Goal: Check status

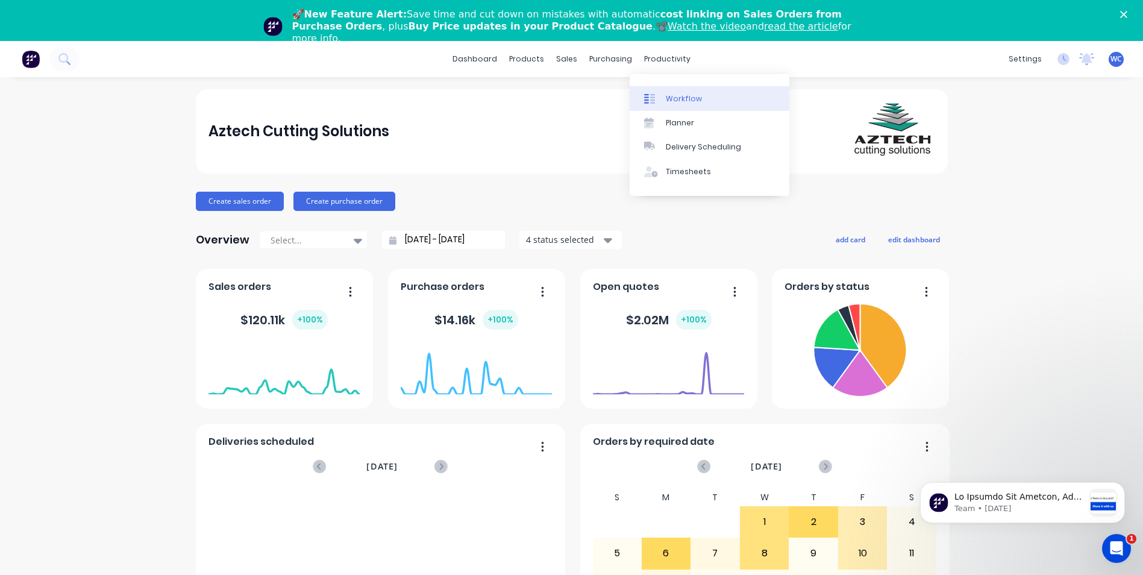
click at [682, 96] on div "Workflow" at bounding box center [684, 98] width 36 height 11
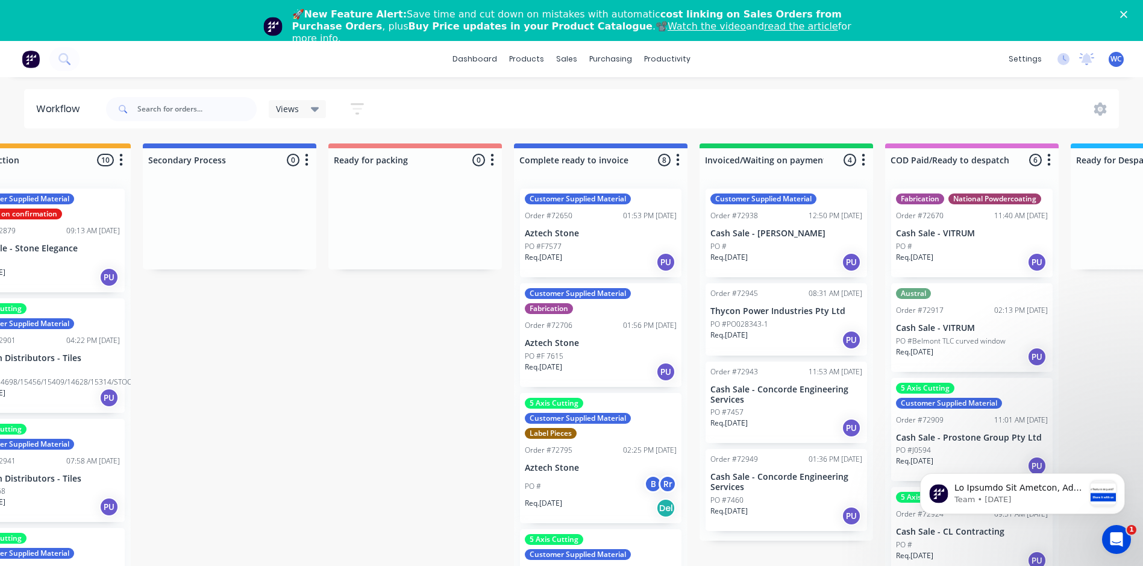
scroll to position [0, 628]
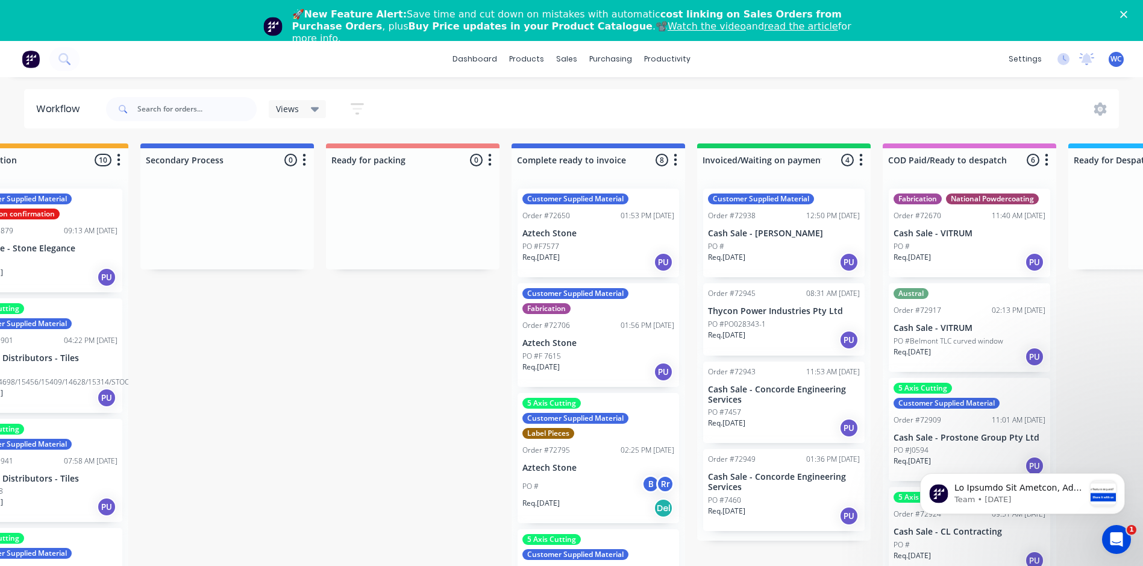
click at [595, 240] on div "Customer Supplied Material Order #72650 01:53 PM [DATE] Aztech Stone PO #F7577 …" at bounding box center [599, 233] width 162 height 89
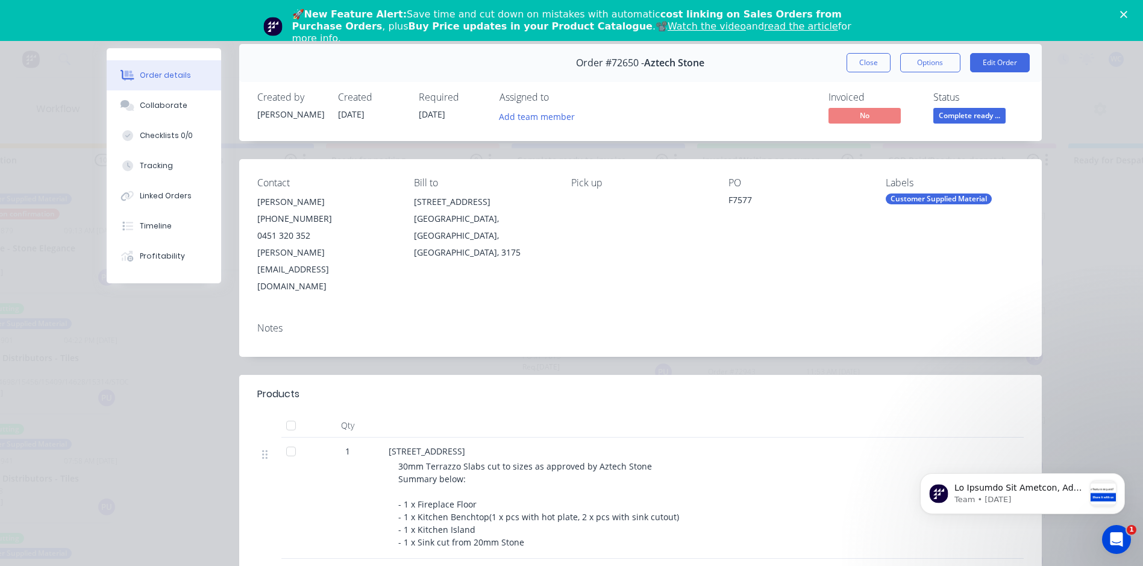
scroll to position [0, 0]
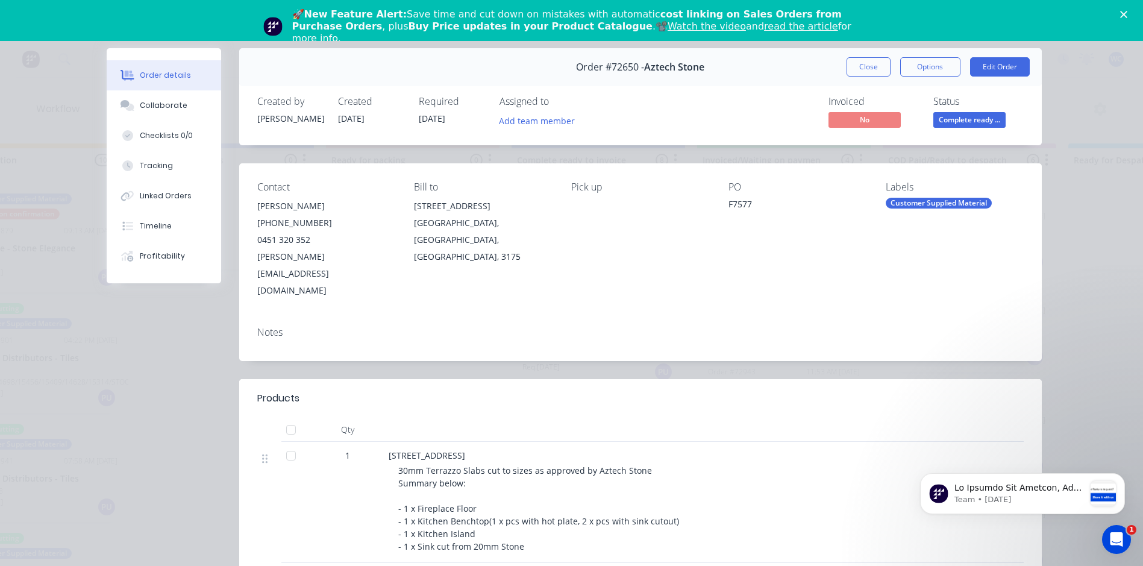
click at [861, 62] on button "Close" at bounding box center [869, 66] width 44 height 19
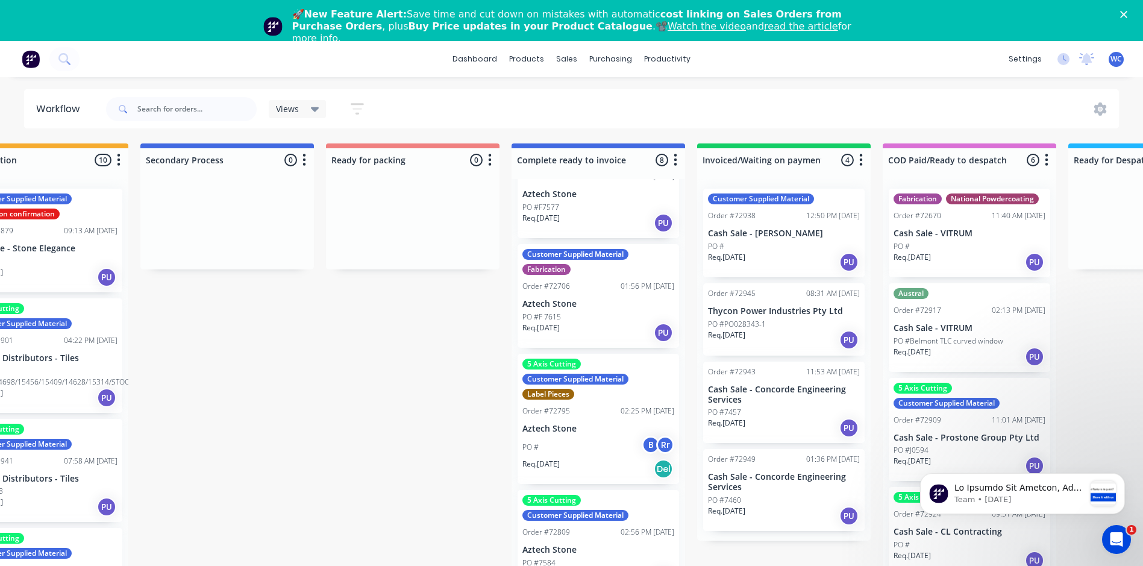
scroll to position [60, 0]
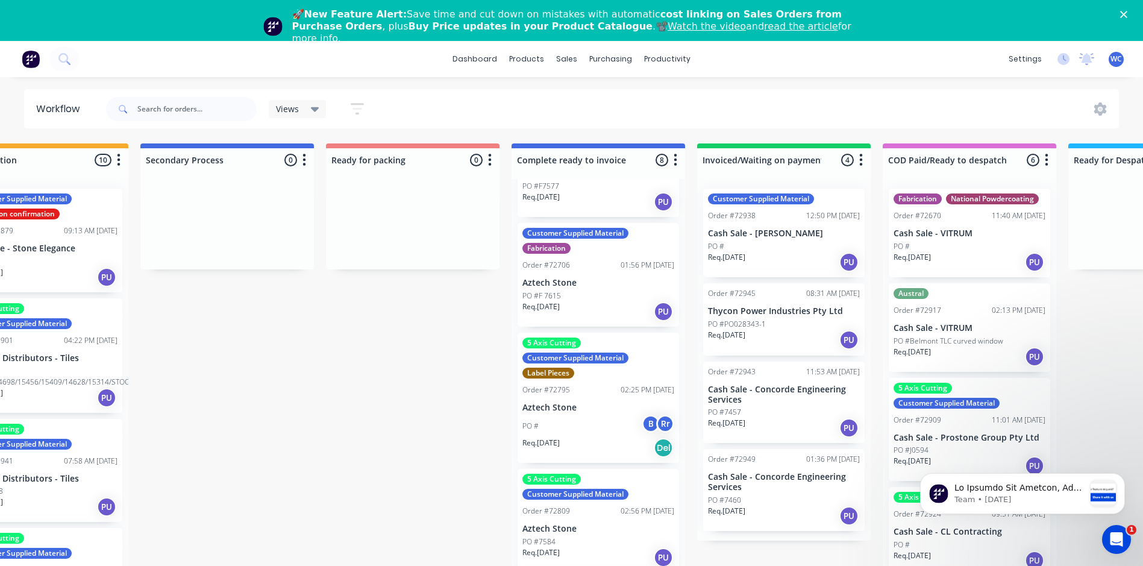
click at [599, 280] on p "Aztech Stone" at bounding box center [599, 283] width 152 height 10
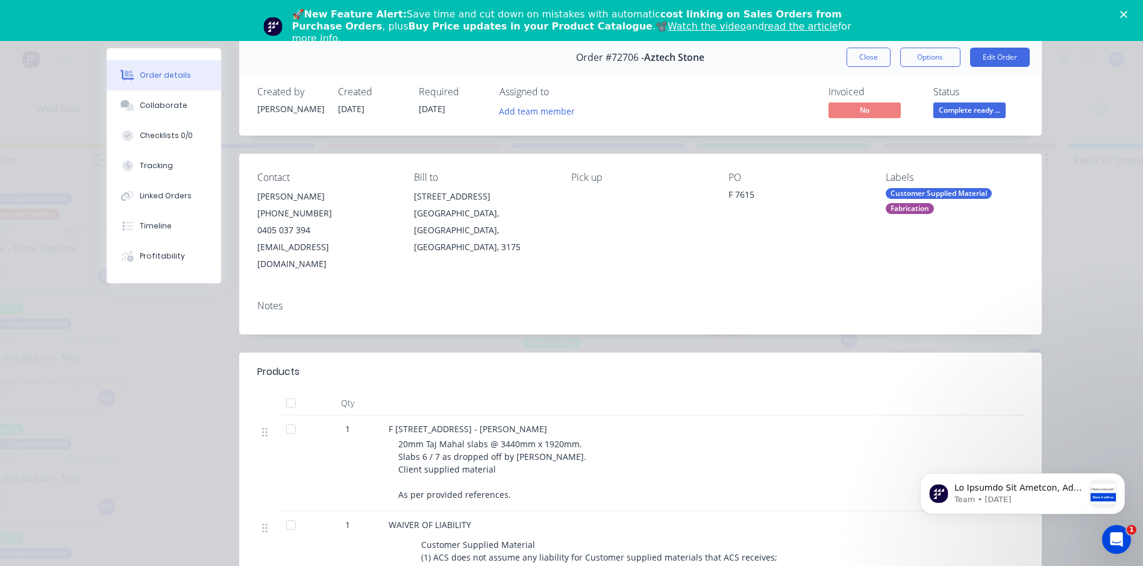
scroll to position [0, 0]
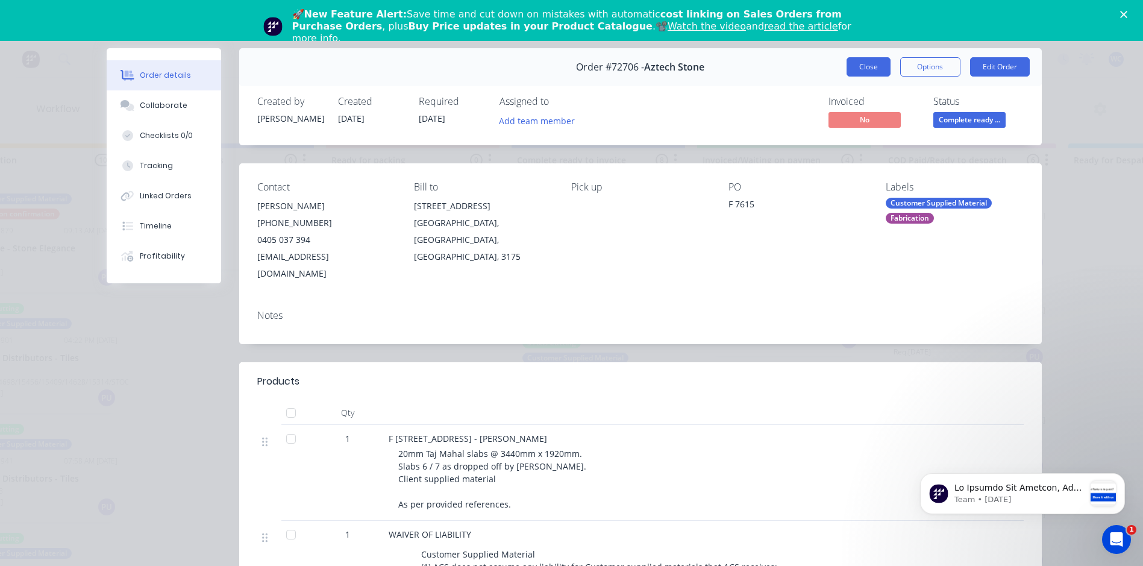
click at [858, 66] on button "Close" at bounding box center [869, 66] width 44 height 19
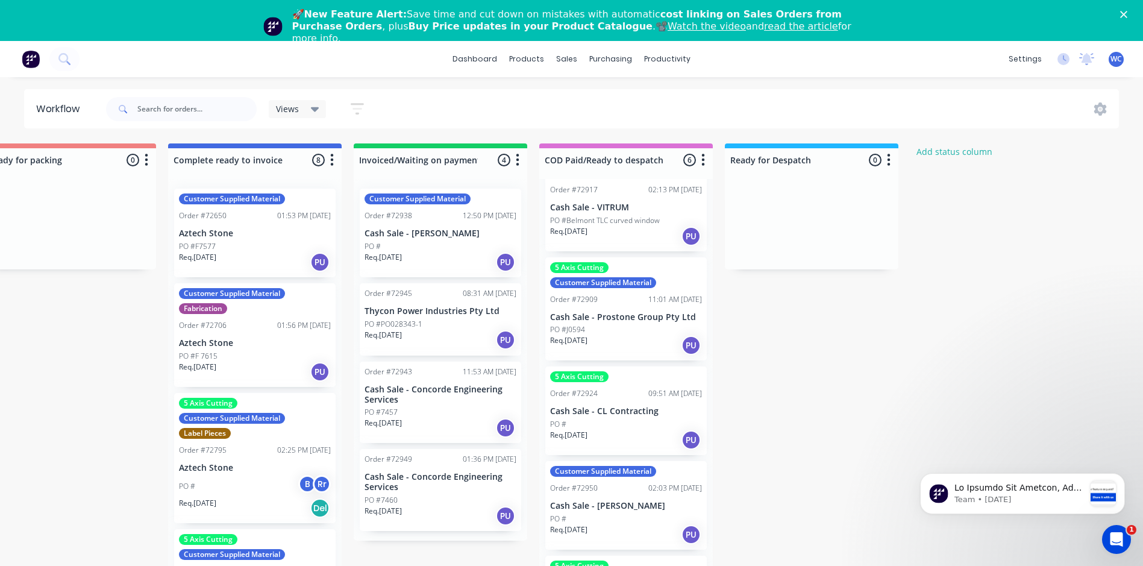
click at [256, 470] on div "Customer Supplied Material Order #72650 01:53 PM [DATE] Aztech Stone PO #F7577 …" at bounding box center [255, 389] width 174 height 421
click at [212, 483] on div "PO # B Rr" at bounding box center [255, 486] width 152 height 23
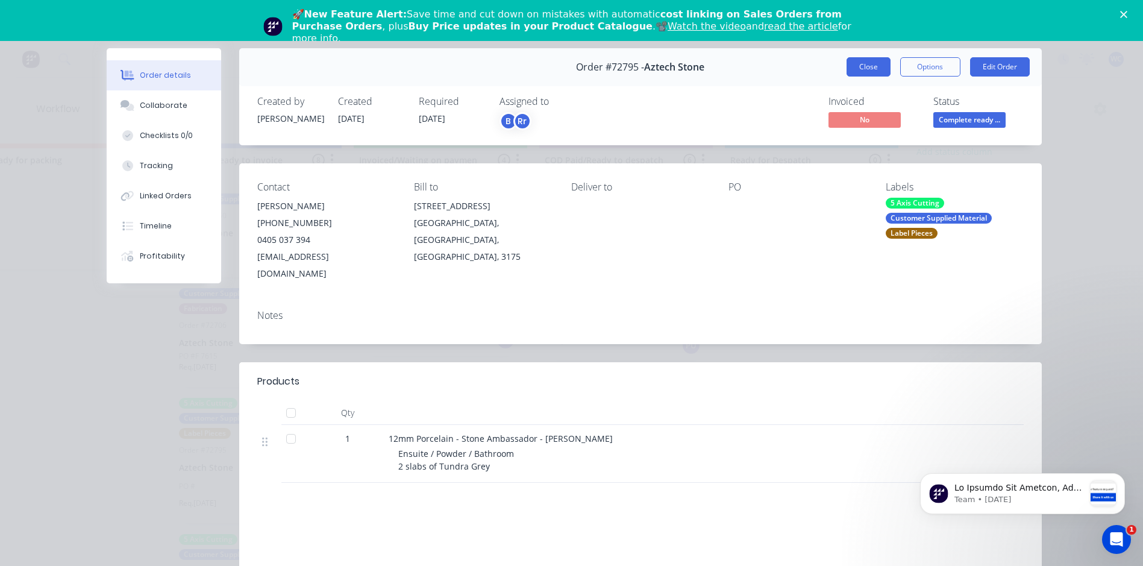
click at [860, 68] on button "Close" at bounding box center [869, 66] width 44 height 19
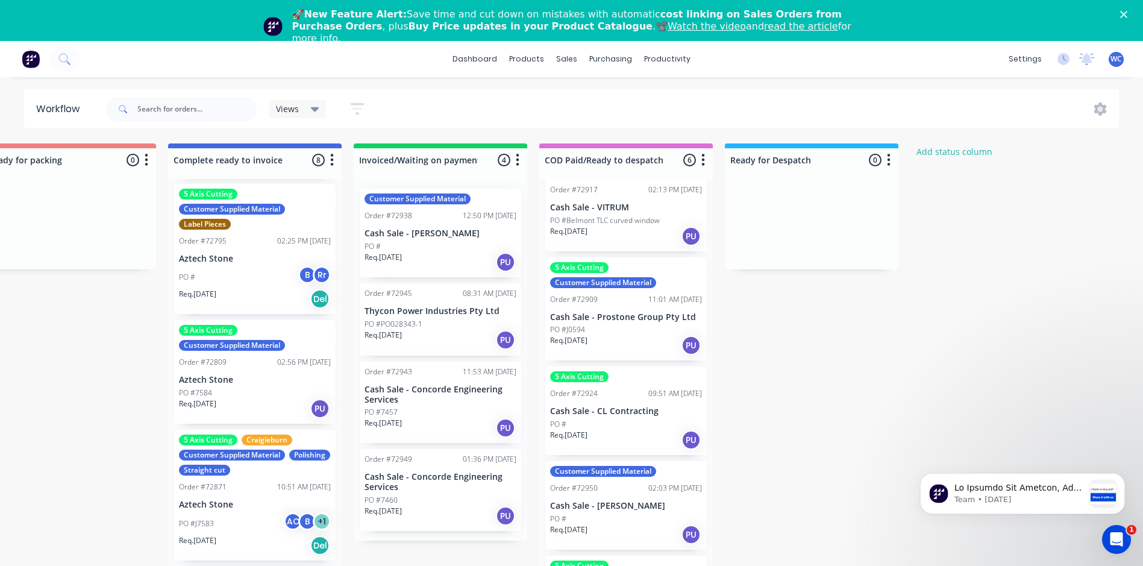
scroll to position [241, 0]
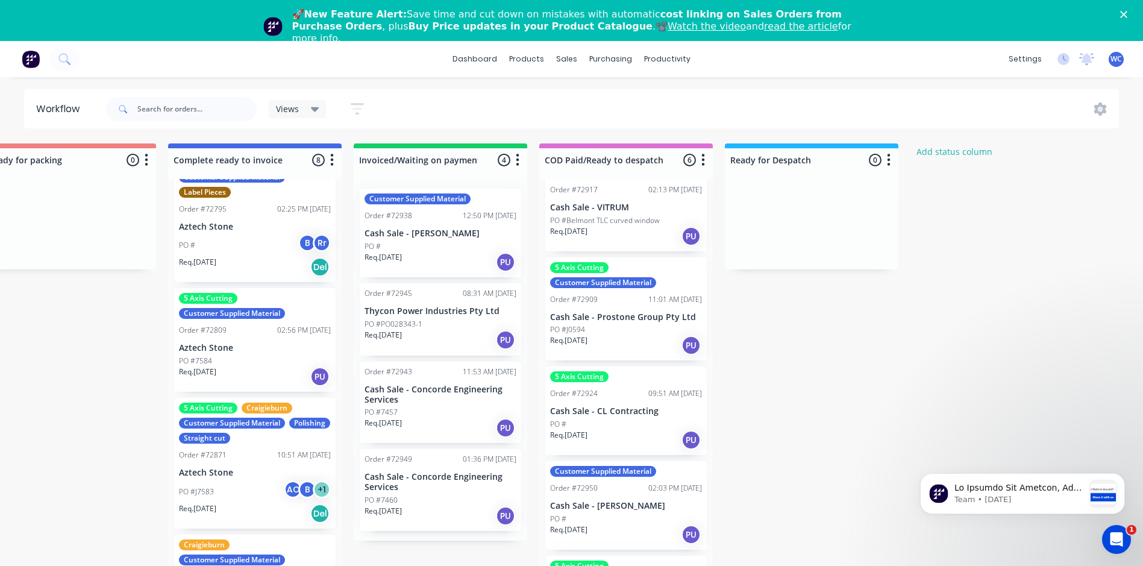
click at [253, 351] on p "Aztech Stone" at bounding box center [255, 348] width 152 height 10
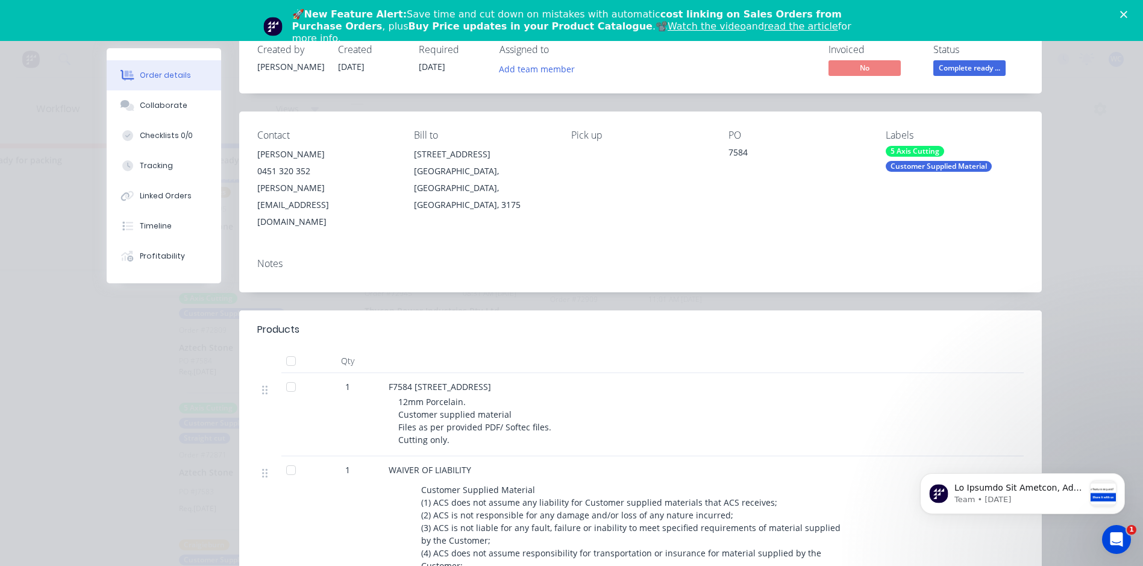
scroll to position [0, 0]
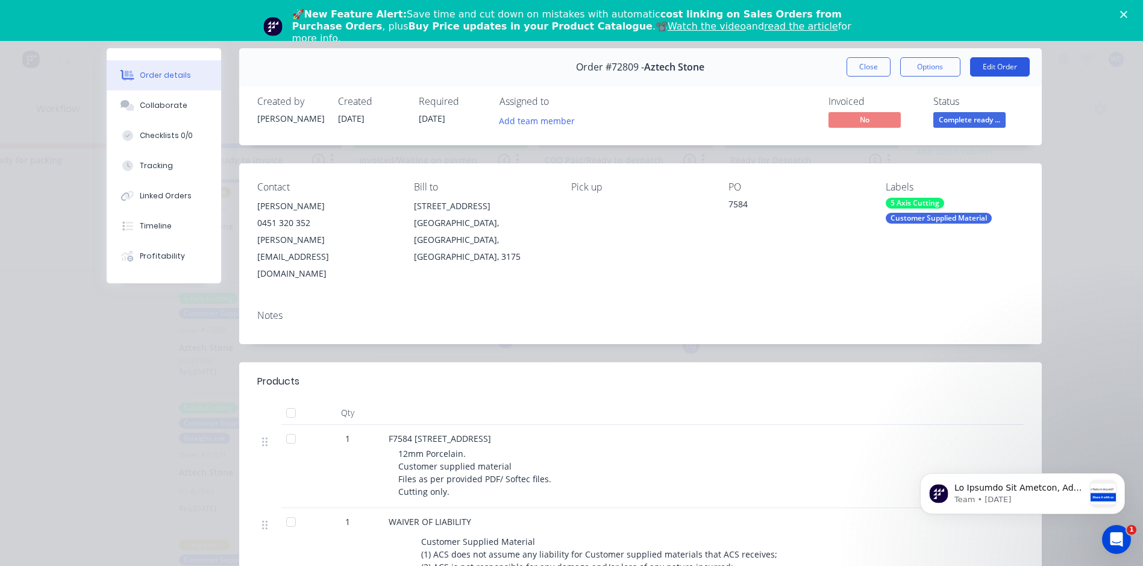
click at [998, 67] on button "Edit Order" at bounding box center [1000, 66] width 60 height 19
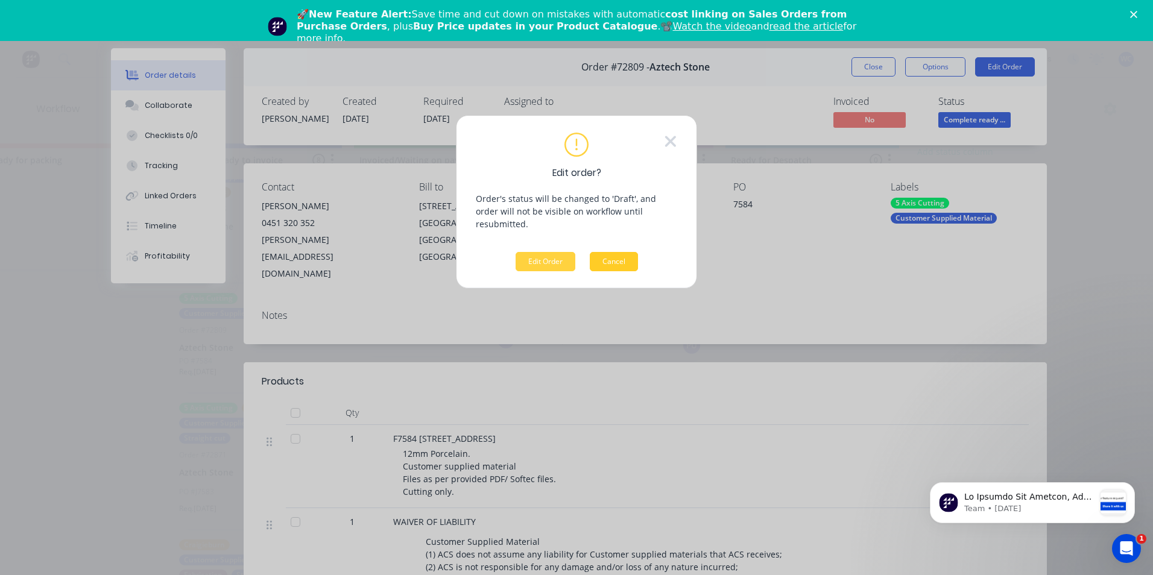
click at [611, 252] on button "Cancel" at bounding box center [614, 261] width 48 height 19
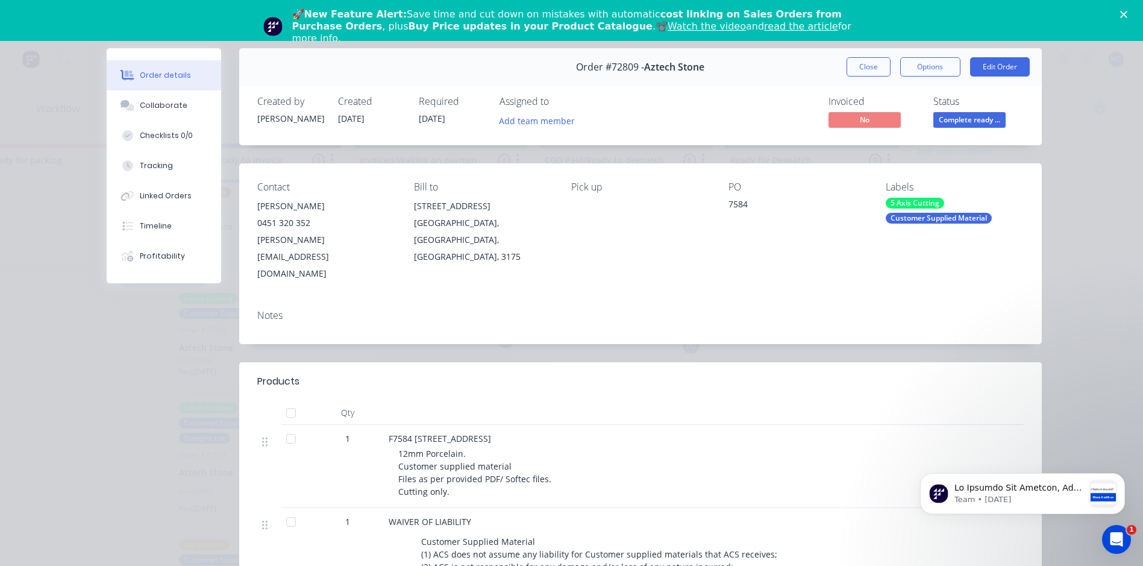
click at [859, 69] on button "Close" at bounding box center [869, 66] width 44 height 19
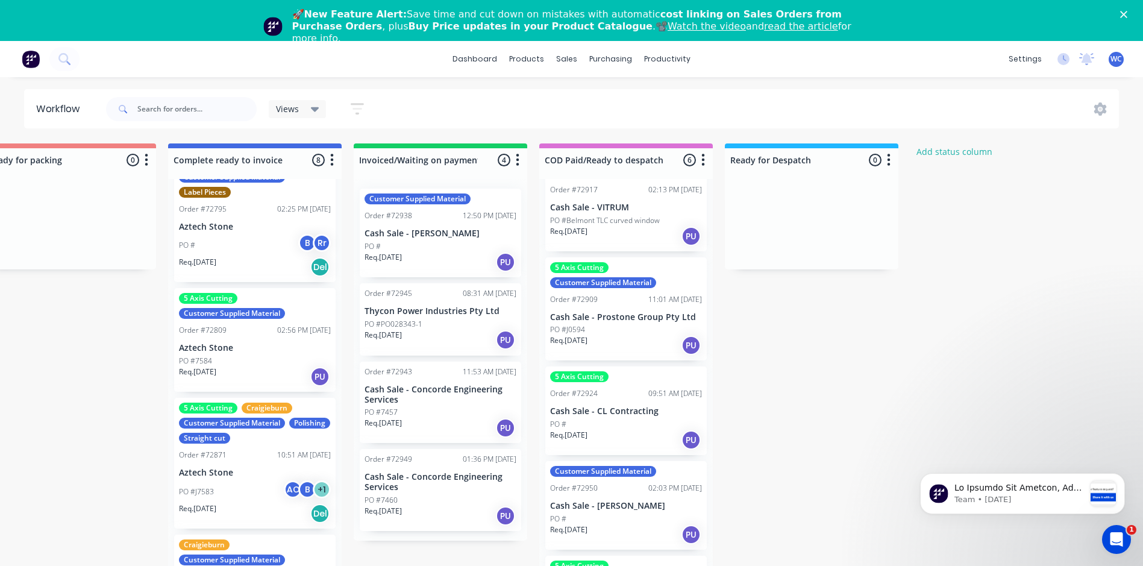
click at [244, 465] on div "5 Axis Cutting Craigieburn Customer Supplied Material Polishing Straight cut Or…" at bounding box center [255, 463] width 162 height 131
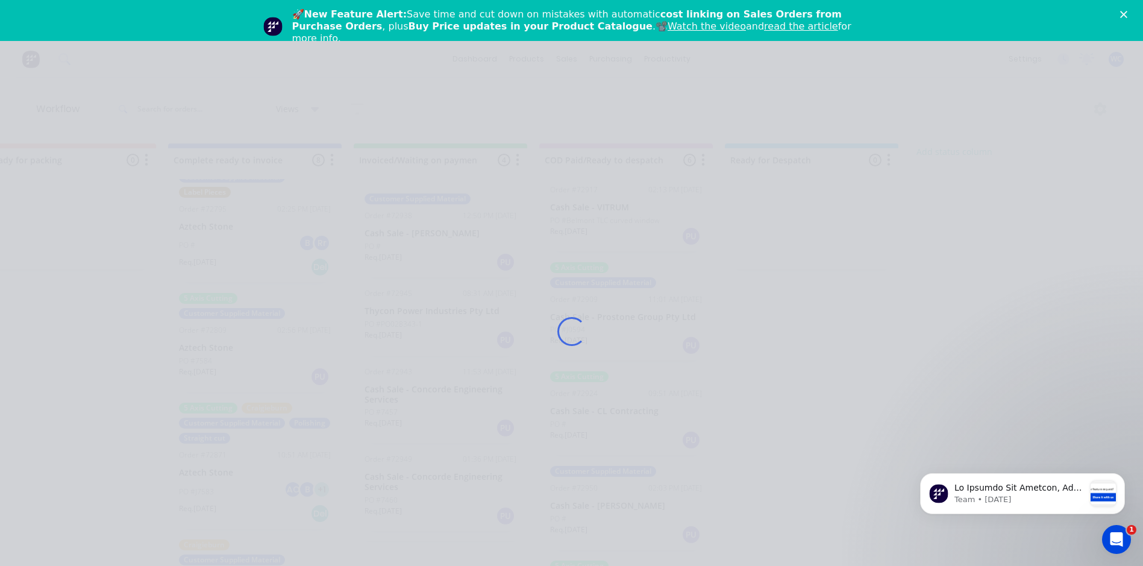
click at [244, 465] on div "Loading..." at bounding box center [572, 331] width 964 height 566
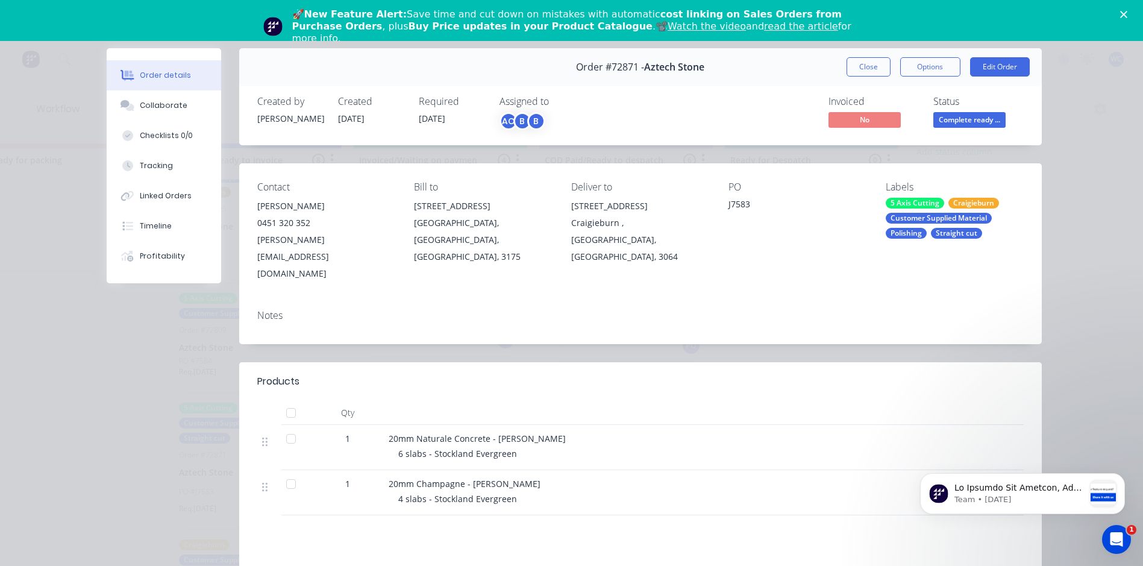
click at [877, 71] on button "Close" at bounding box center [869, 66] width 44 height 19
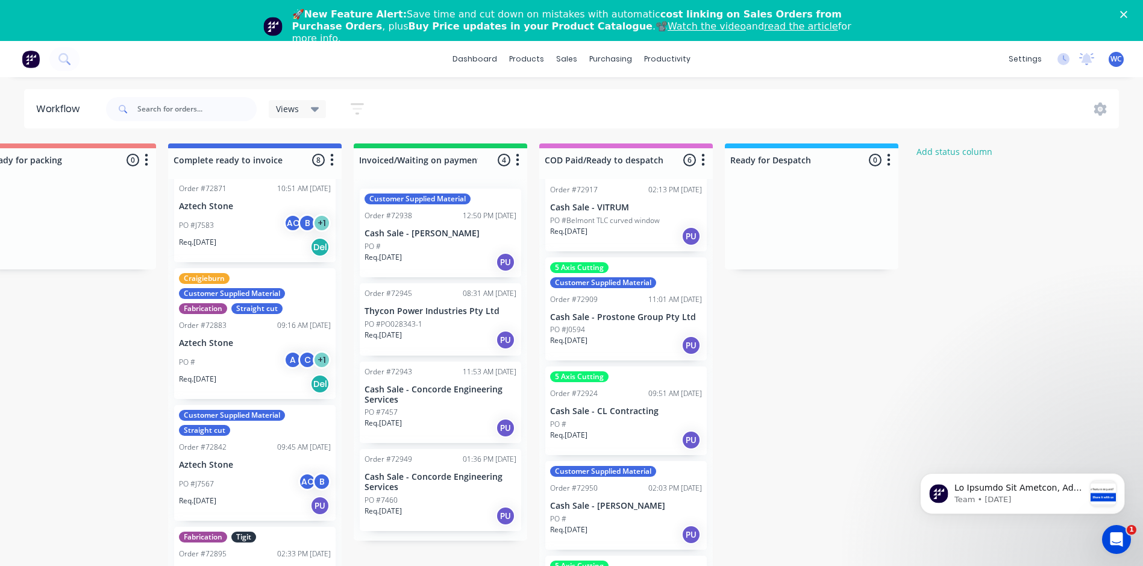
scroll to position [523, 0]
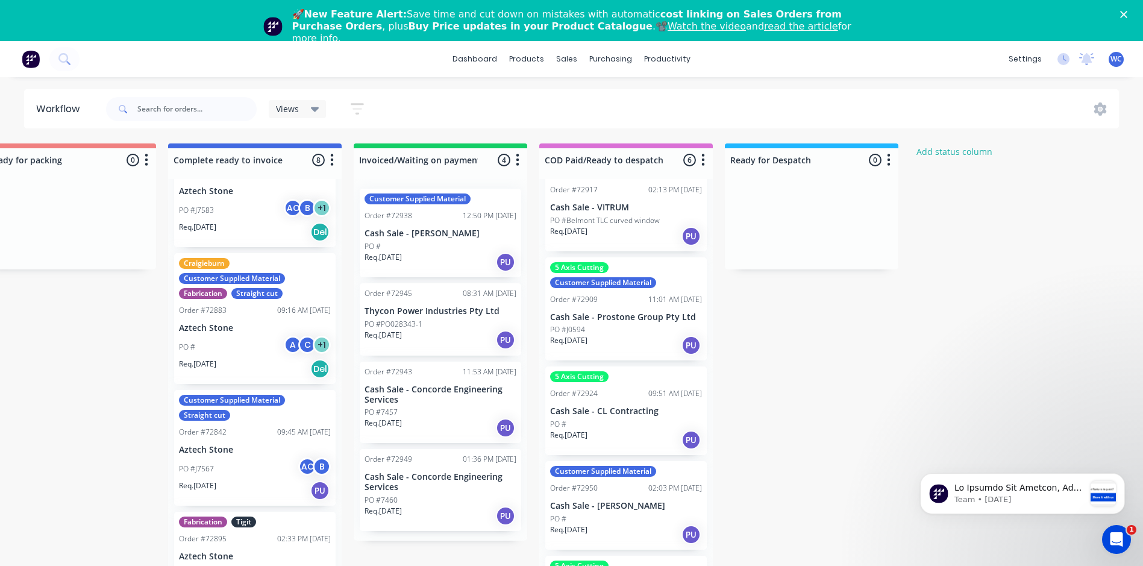
click at [241, 340] on div "PO # A C + 1" at bounding box center [255, 347] width 152 height 23
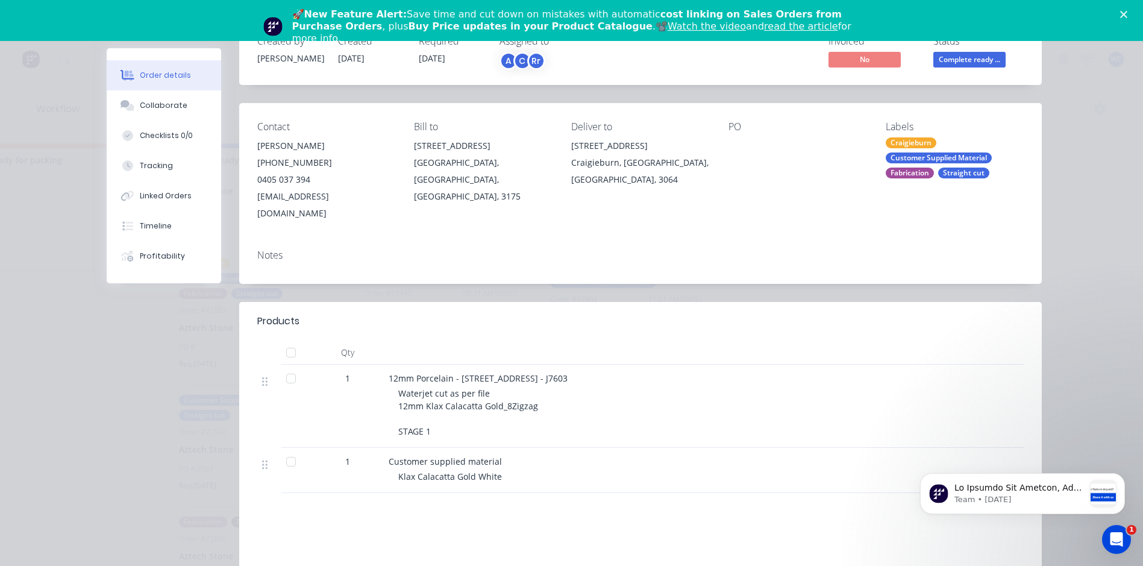
scroll to position [0, 0]
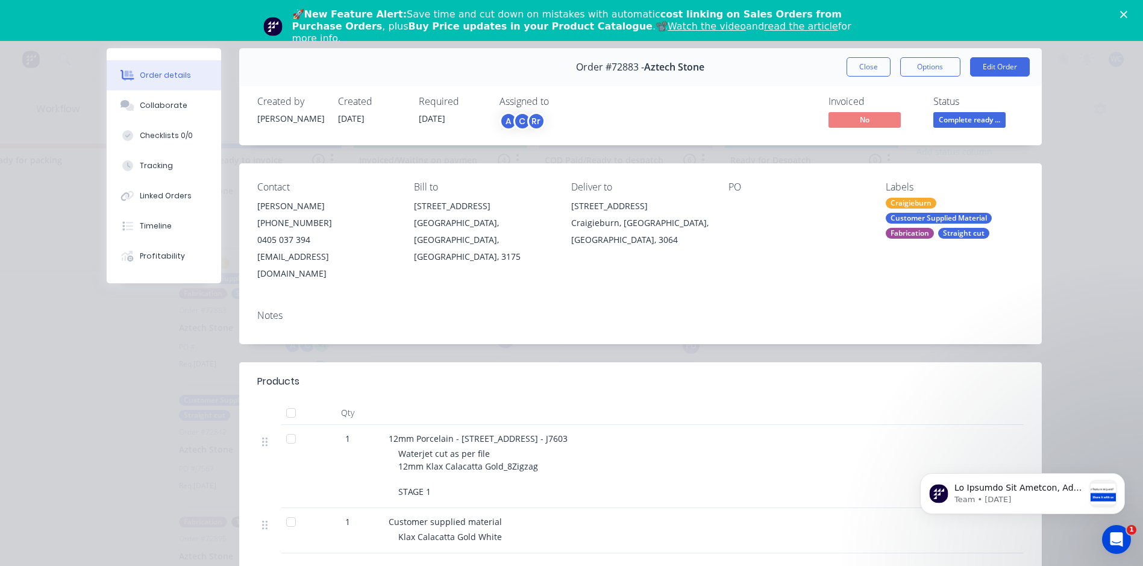
drag, startPoint x: 860, startPoint y: 63, endPoint x: 855, endPoint y: 69, distance: 7.7
click at [860, 63] on button "Close" at bounding box center [869, 66] width 44 height 19
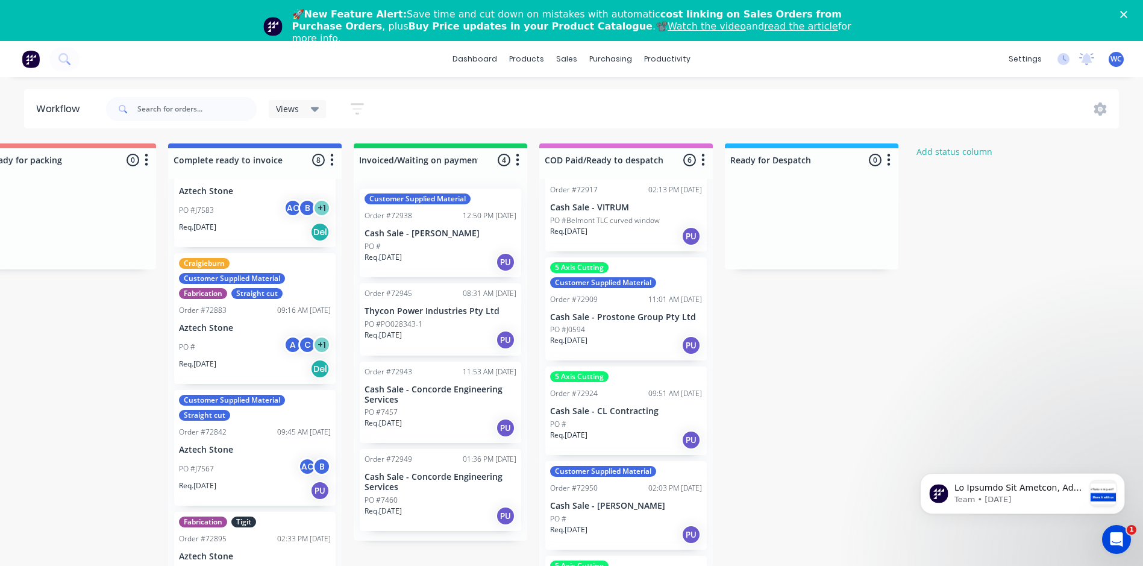
click at [254, 456] on div "Customer Supplied Material Straight cut Order #72842 09:45 AM [DATE] Aztech Sto…" at bounding box center [255, 448] width 162 height 116
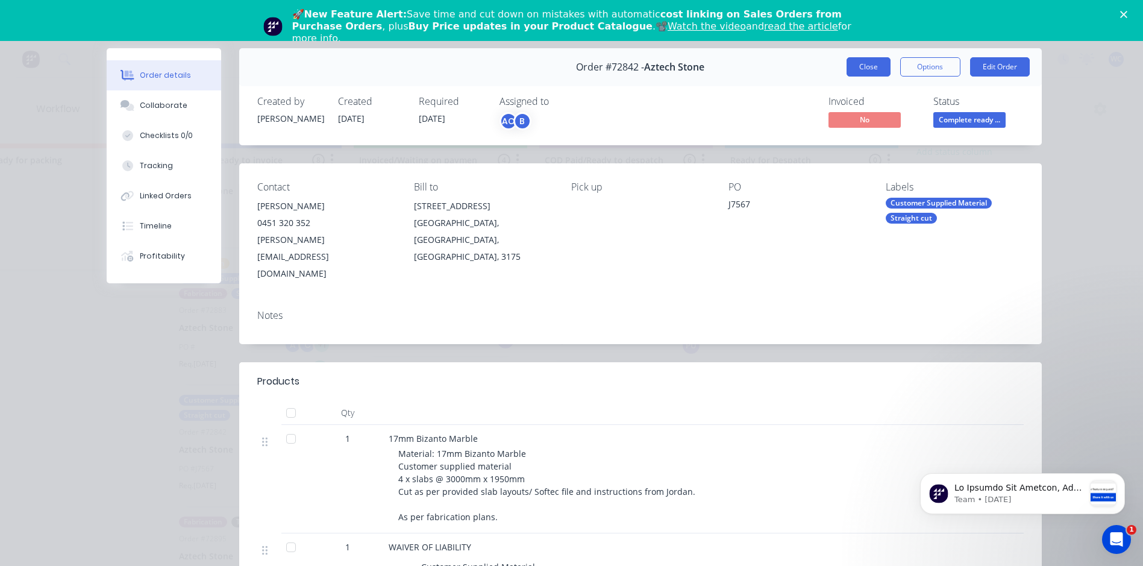
click at [861, 65] on button "Close" at bounding box center [869, 66] width 44 height 19
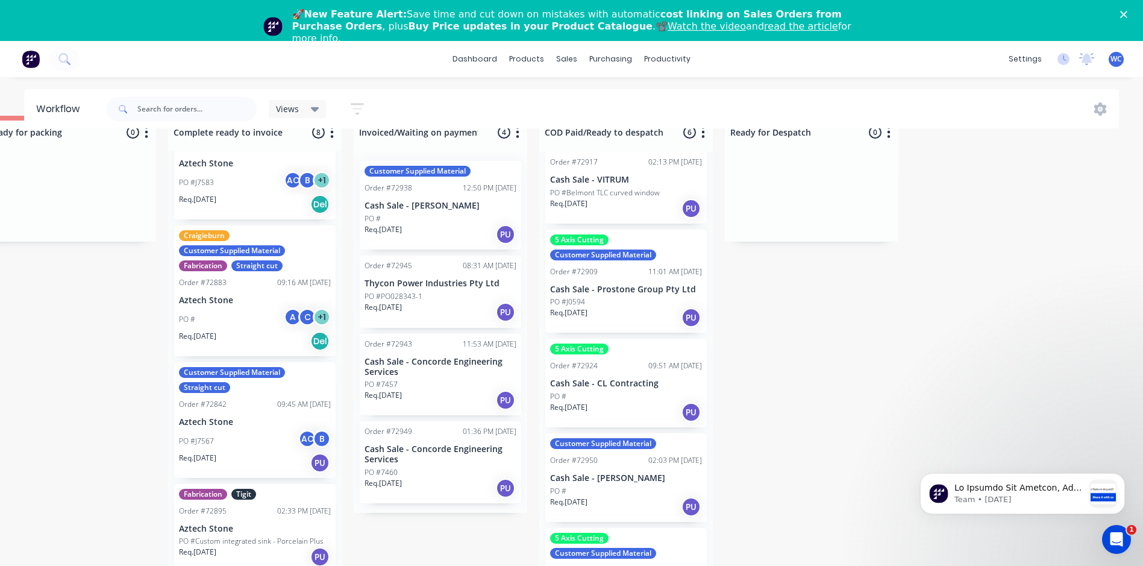
scroll to position [43, 972]
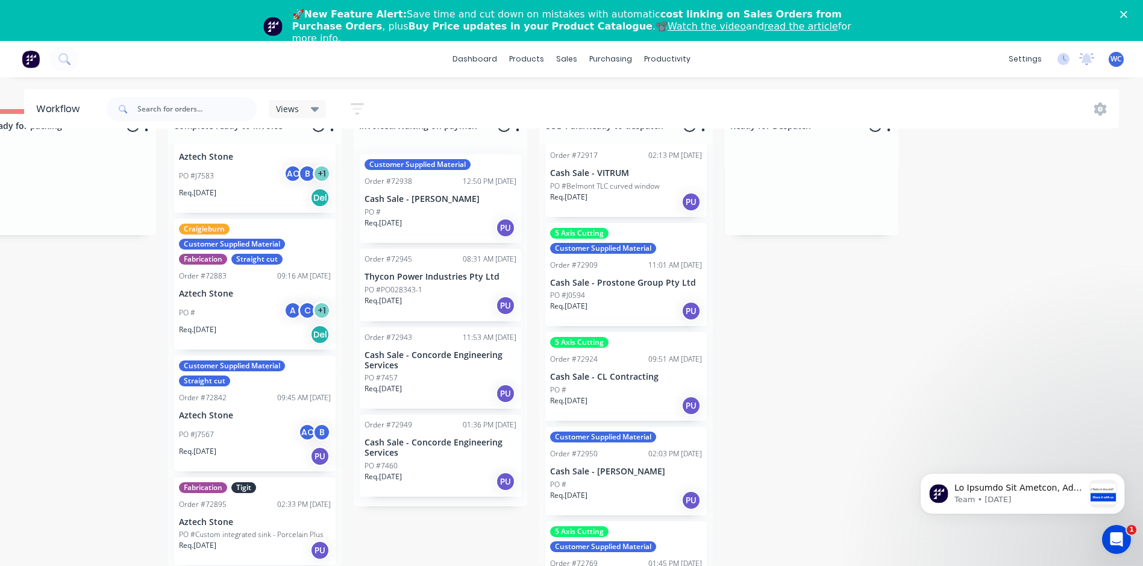
click at [251, 517] on p "Aztech Stone" at bounding box center [255, 522] width 152 height 10
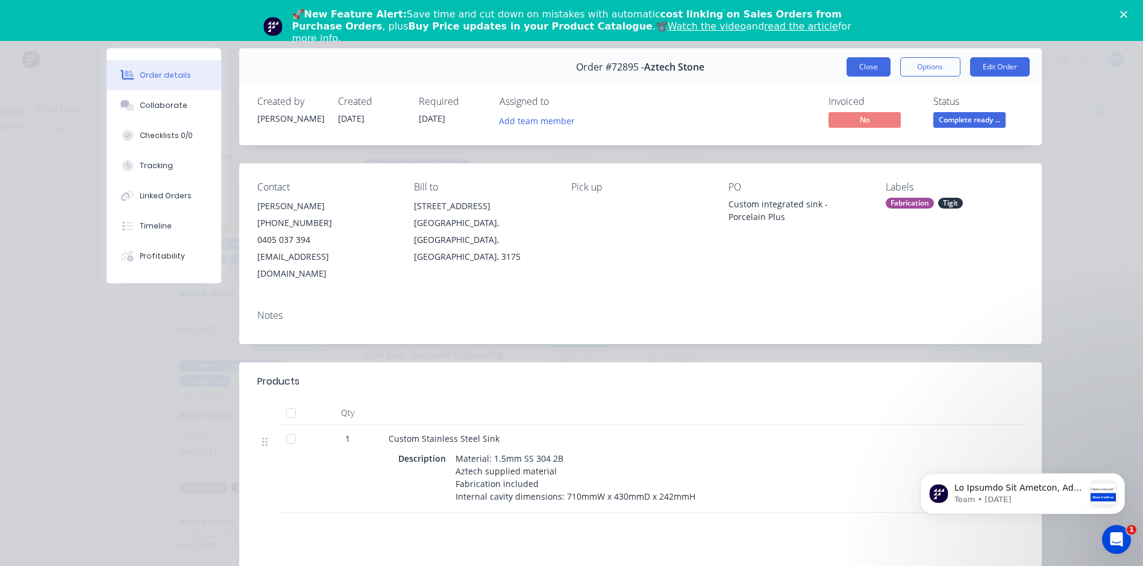
click at [869, 67] on button "Close" at bounding box center [869, 66] width 44 height 19
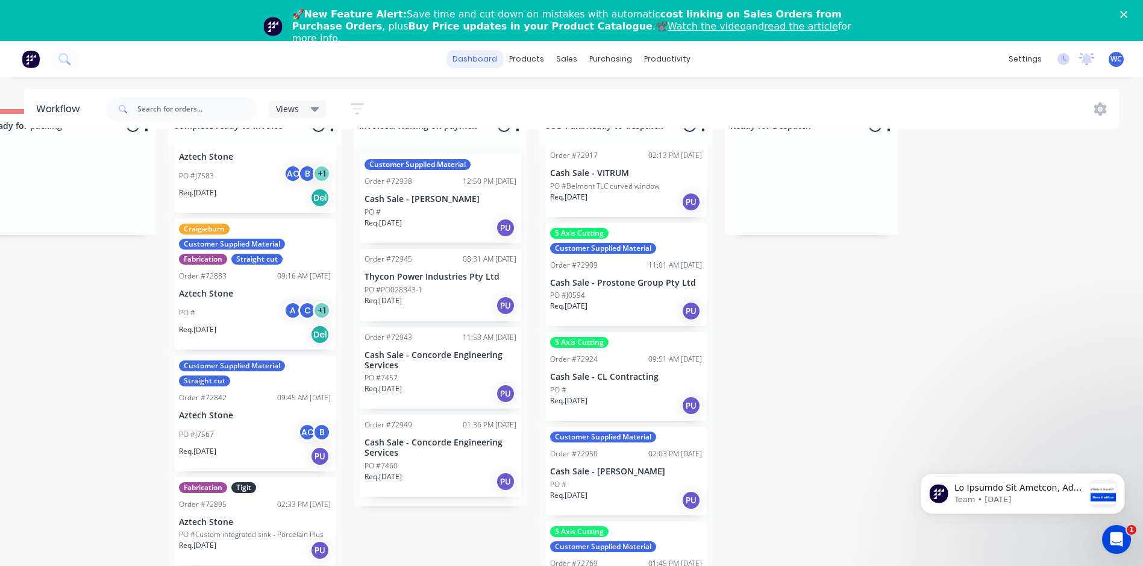
click at [479, 58] on link "dashboard" at bounding box center [475, 59] width 57 height 18
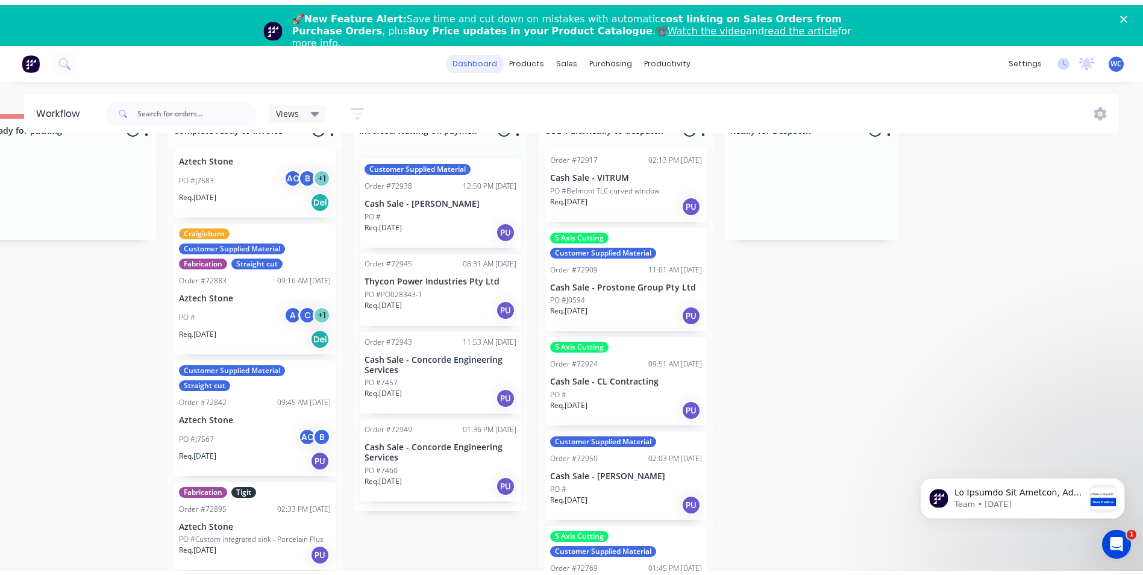
scroll to position [41, 0]
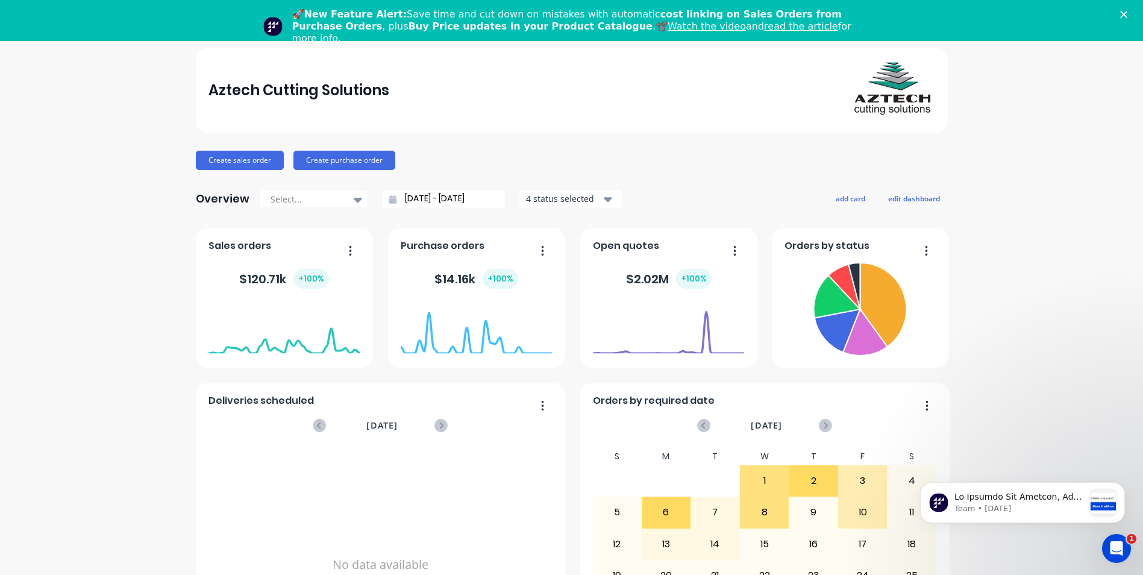
click at [1136, 10] on div "🚀 New Feature Alert: Save time and cut down on mistakes with automatic cost lin…" at bounding box center [571, 26] width 1143 height 43
click at [1133, 16] on div "Close" at bounding box center [1127, 14] width 12 height 7
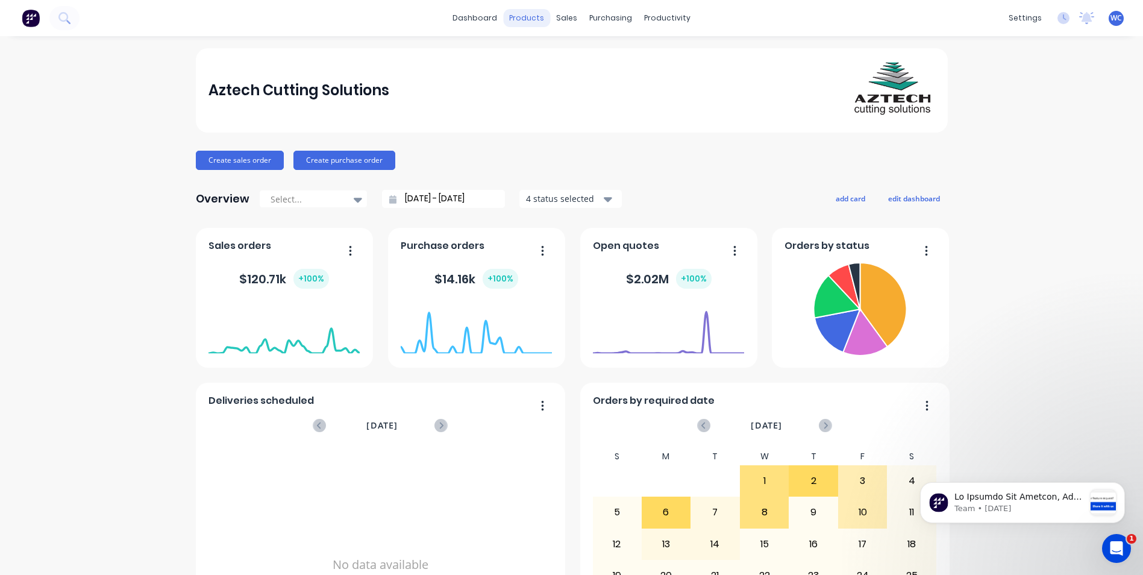
scroll to position [0, 0]
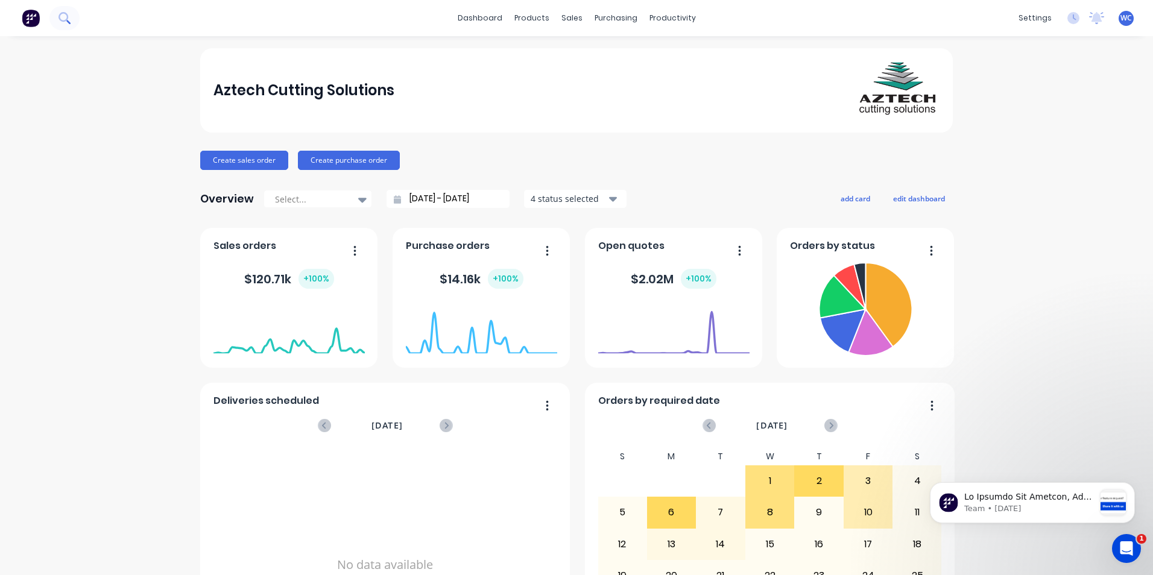
click at [64, 19] on icon at bounding box center [63, 17] width 11 height 11
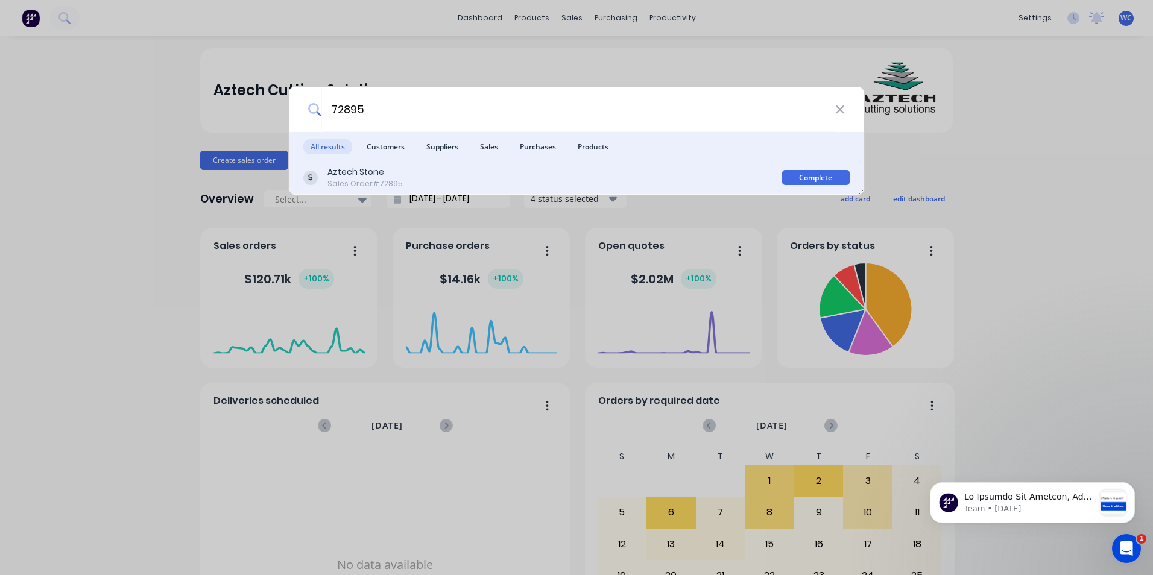
type input "72895"
click at [363, 178] on div "Sales Order #72895" at bounding box center [364, 183] width 75 height 11
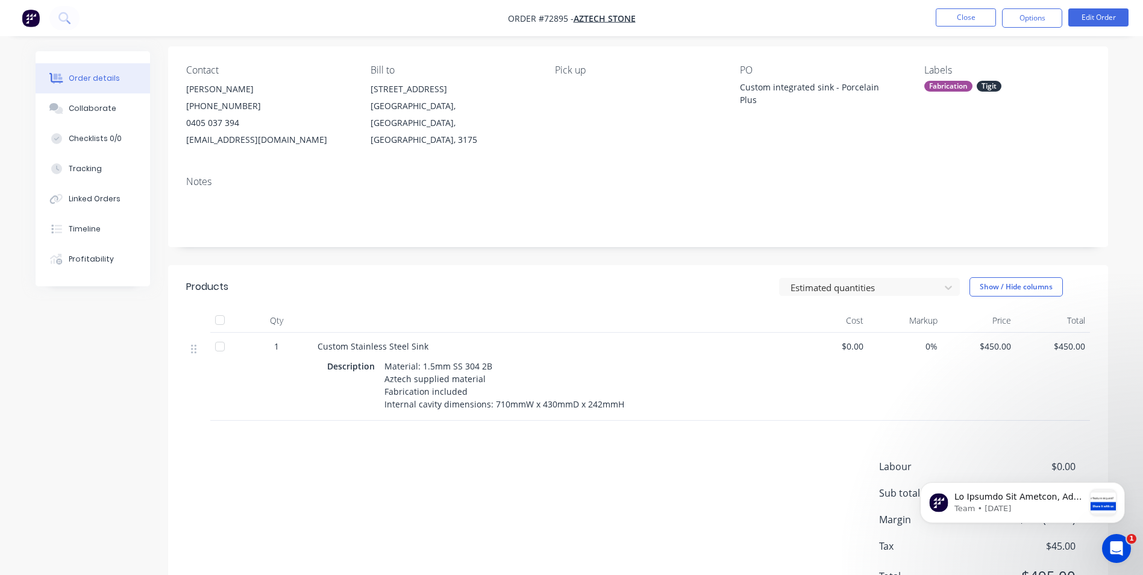
scroll to position [147, 0]
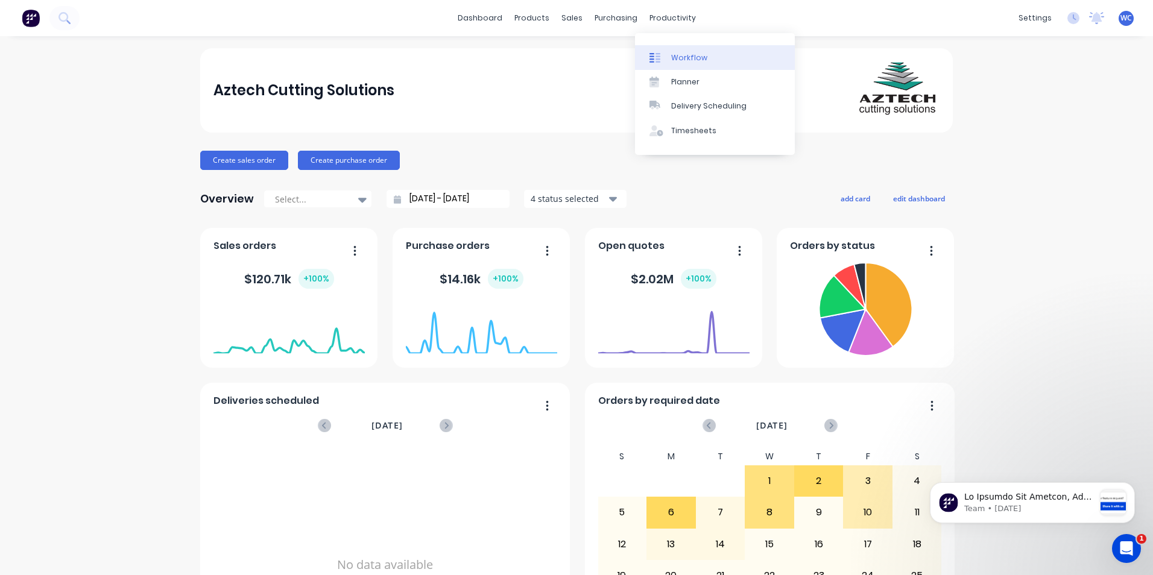
click at [682, 54] on div "Workflow" at bounding box center [689, 57] width 36 height 11
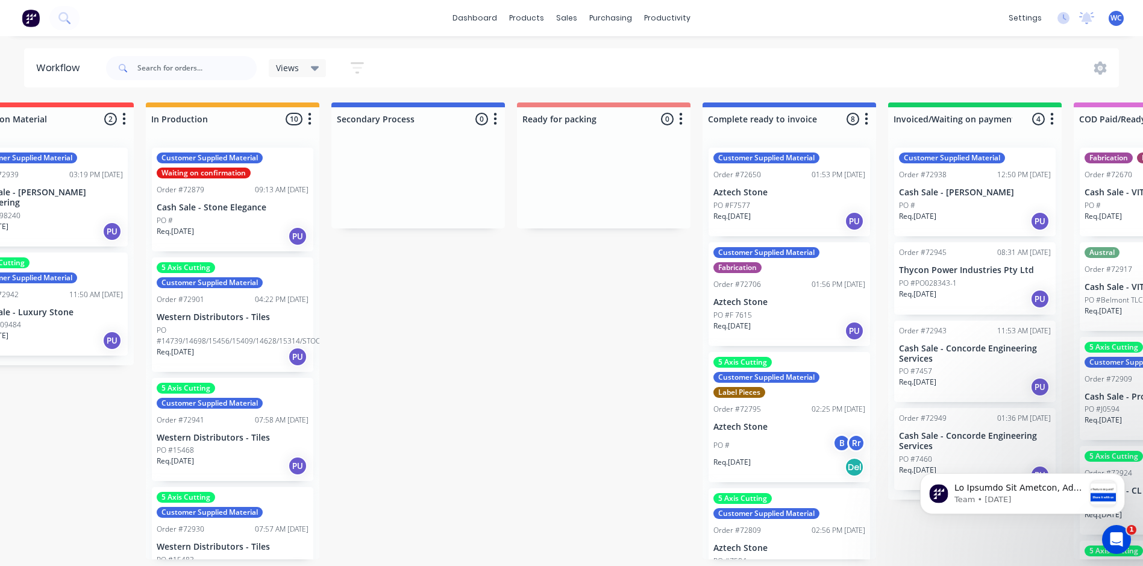
scroll to position [0, 712]
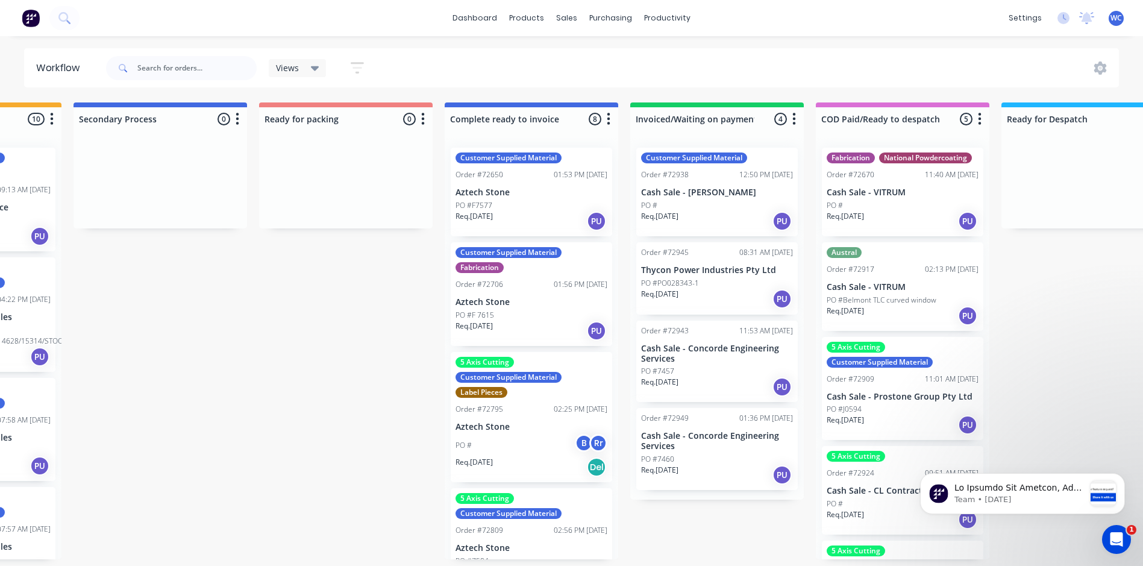
drag, startPoint x: 672, startPoint y: 274, endPoint x: 744, endPoint y: 274, distance: 72.3
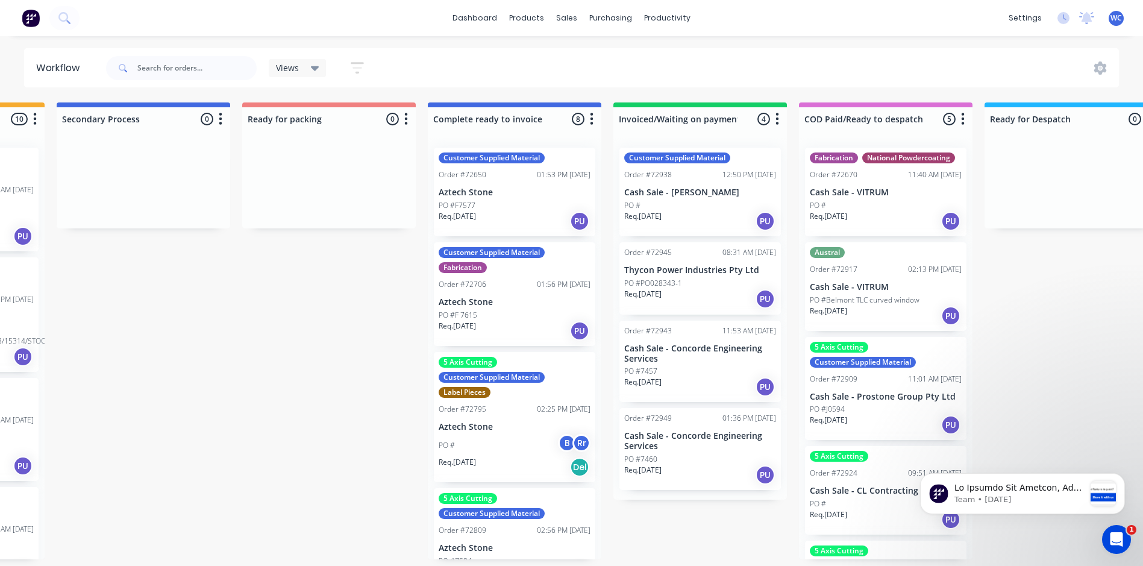
click at [504, 436] on div "PO # B Rr" at bounding box center [515, 445] width 152 height 23
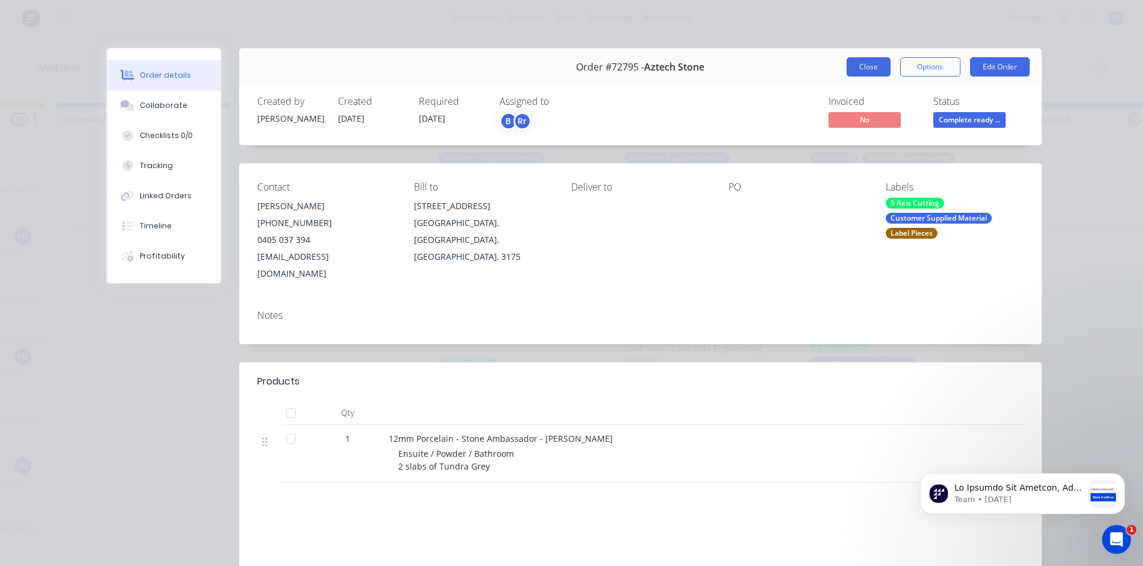
click at [872, 66] on button "Close" at bounding box center [869, 66] width 44 height 19
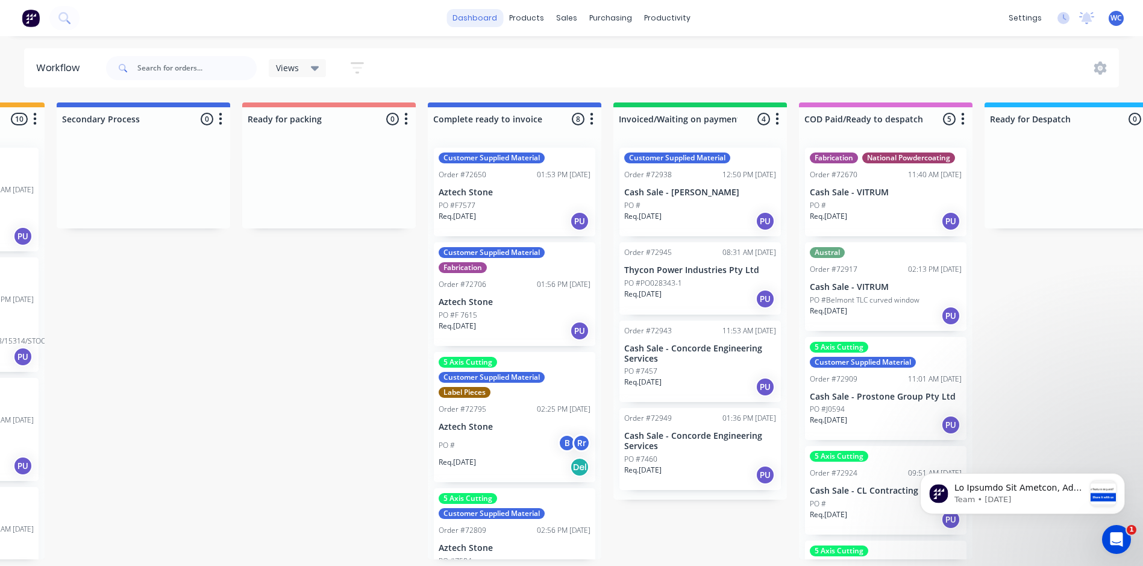
click at [476, 15] on link "dashboard" at bounding box center [475, 18] width 57 height 18
